Goal: Find specific page/section: Find specific page/section

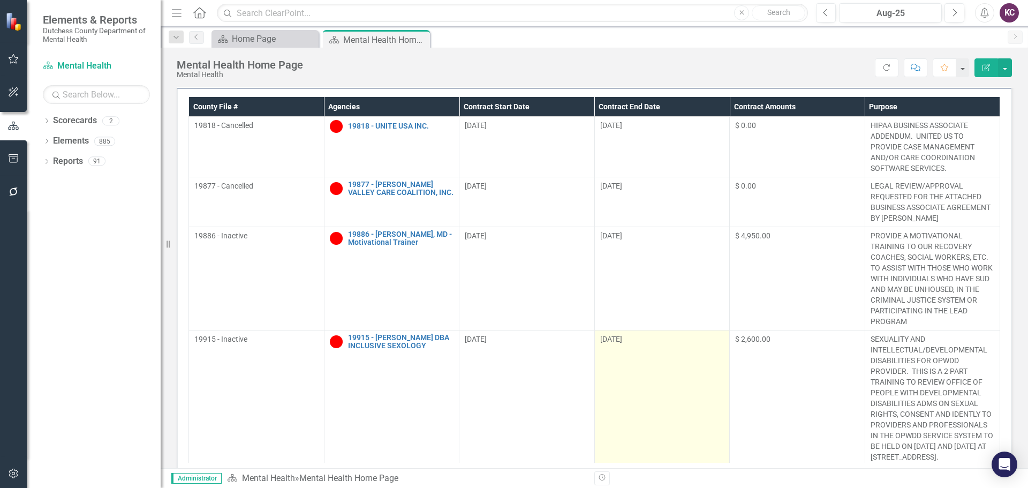
scroll to position [214, 0]
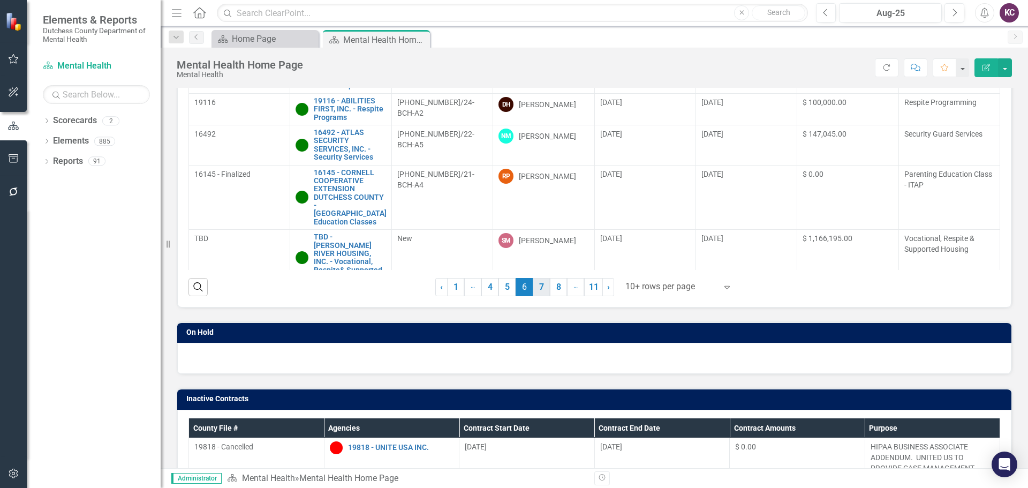
click at [539, 289] on link "7" at bounding box center [541, 287] width 17 height 18
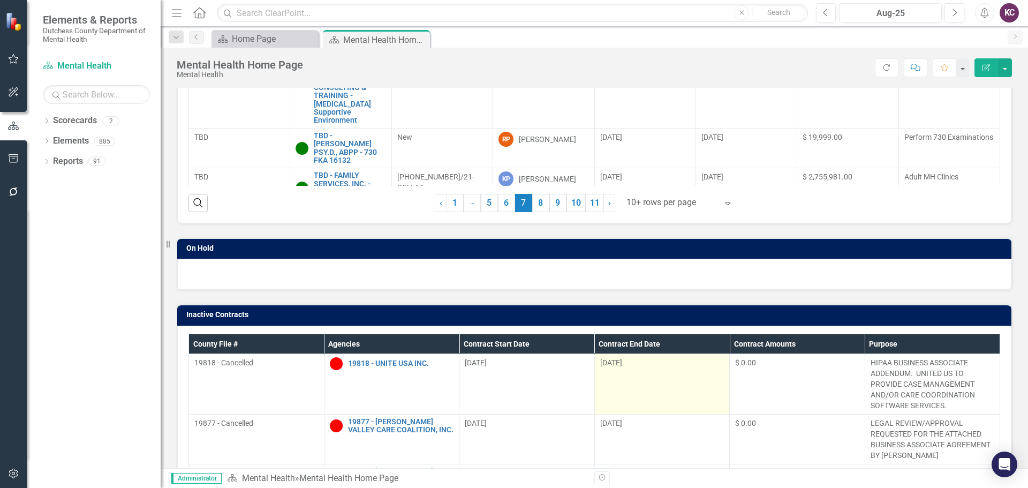
scroll to position [321, 0]
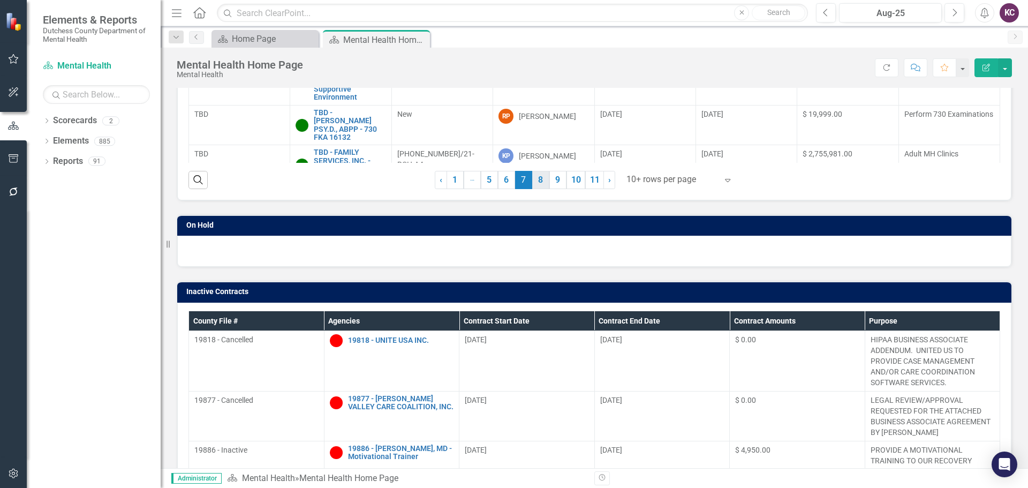
click at [536, 177] on link "8" at bounding box center [540, 180] width 17 height 18
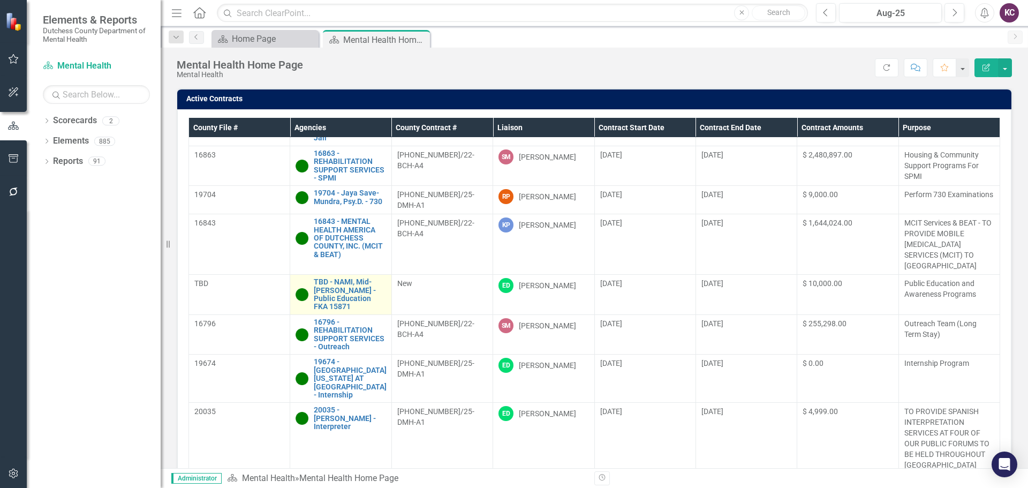
scroll to position [36, 0]
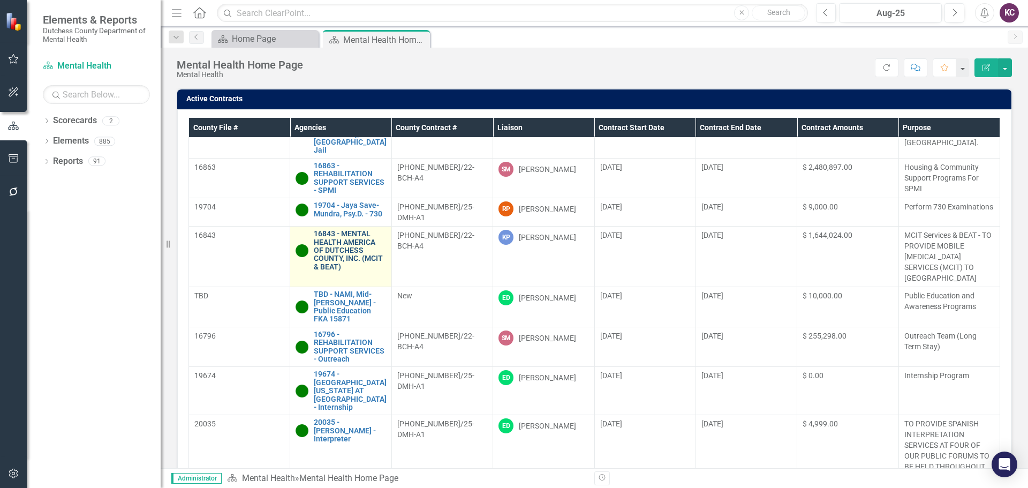
click at [335, 242] on link "16843 - MENTAL HEALTH AMERICA OF DUTCHESS COUNTY, INC. (MCIT & BEAT)" at bounding box center [350, 250] width 72 height 41
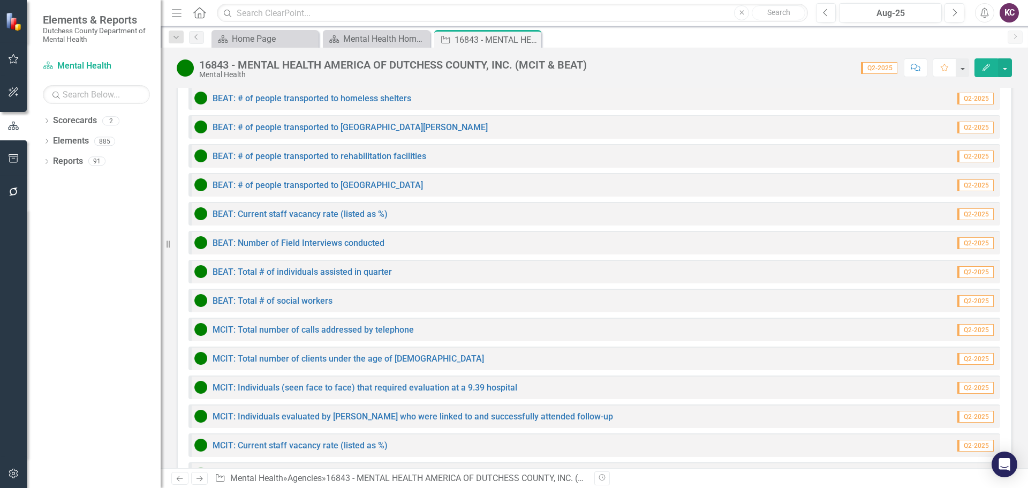
scroll to position [835, 0]
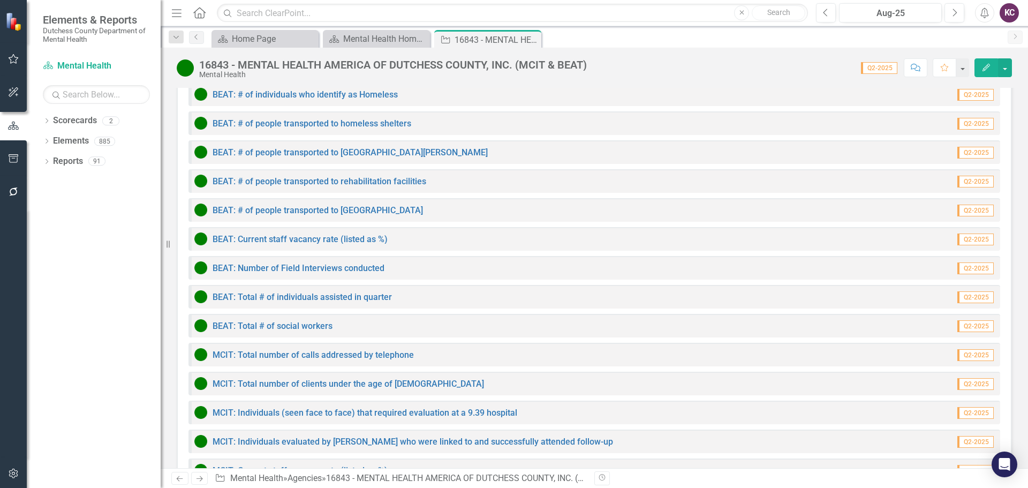
click at [107, 314] on div "Dropdown Scorecards 2 Dutchess County Mental Health Dropdown Elements 885 Dropd…" at bounding box center [94, 300] width 134 height 376
click at [86, 239] on div "Dropdown Scorecards 2 Dutchess County Mental Health Dropdown Elements 885 Dropd…" at bounding box center [94, 300] width 134 height 376
click at [49, 329] on div "Dropdown Scorecards 2 Dutchess County Mental Health Dropdown Elements 885 Dropd…" at bounding box center [94, 300] width 134 height 376
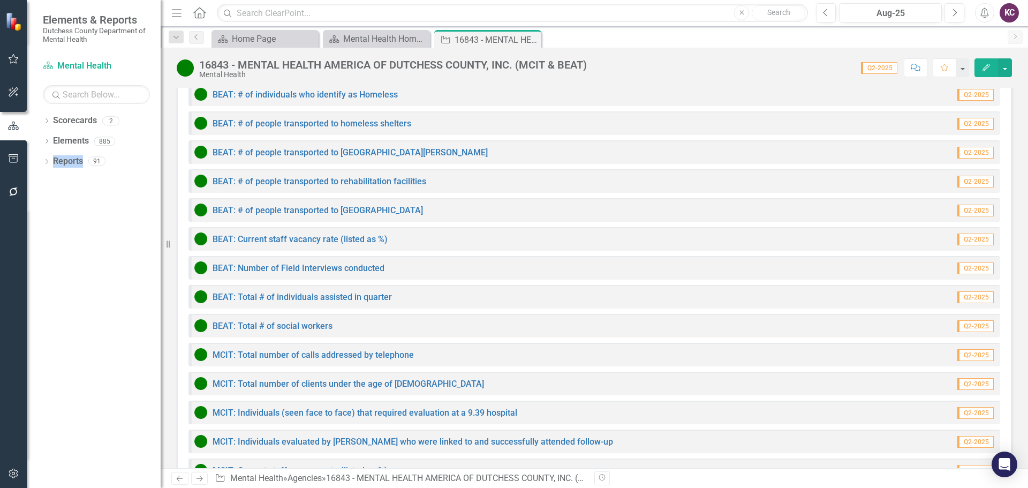
click at [49, 329] on div "Dropdown Scorecards 2 Dutchess County Mental Health Dropdown Elements 885 Dropd…" at bounding box center [94, 300] width 134 height 376
click at [122, 225] on div "Dropdown Scorecards 2 Dutchess County Mental Health Dropdown Elements 885 Dropd…" at bounding box center [94, 300] width 134 height 376
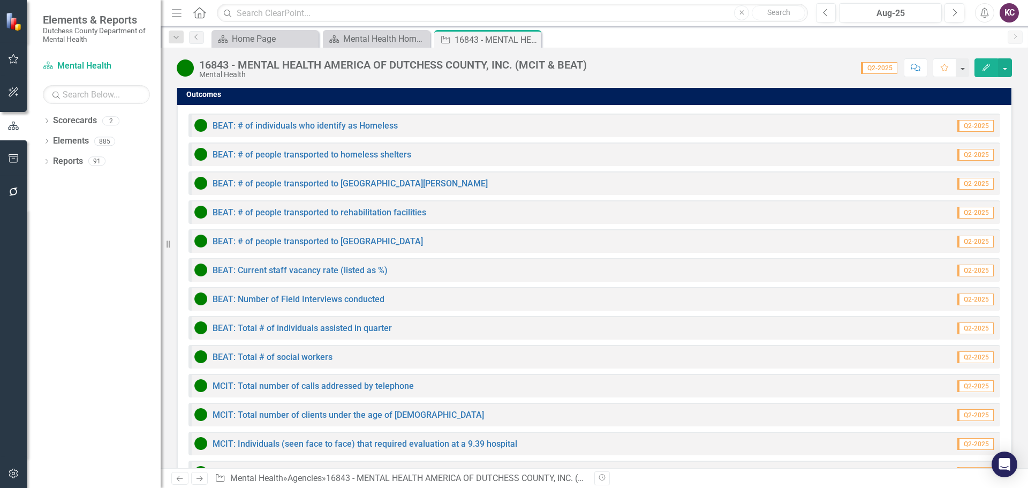
scroll to position [807, 0]
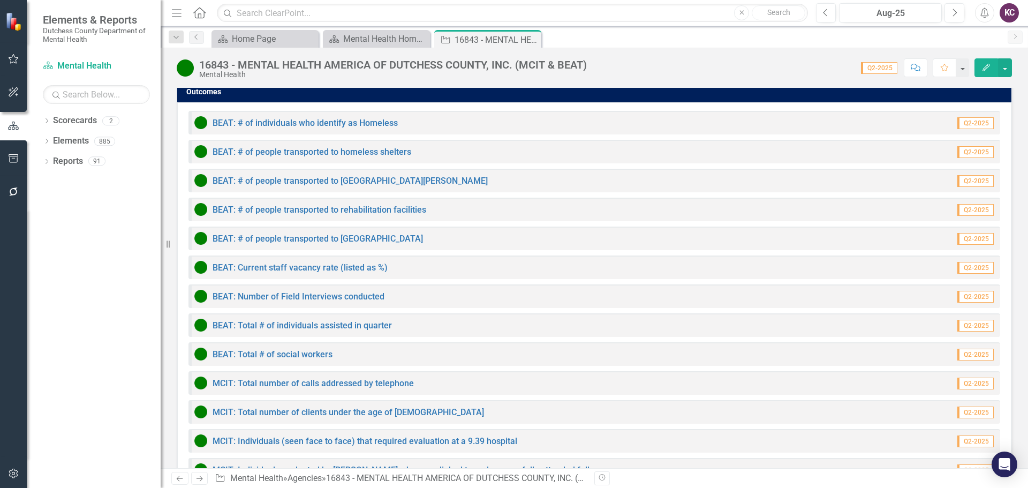
click at [85, 243] on div "Dropdown Scorecards 2 Dutchess County Mental Health Dropdown Elements 885 Dropd…" at bounding box center [94, 300] width 134 height 376
